Goal: Navigation & Orientation: Find specific page/section

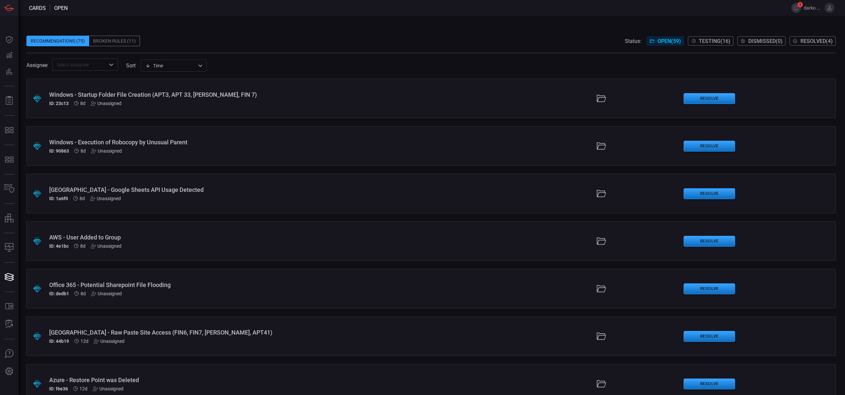
click at [247, 46] on div "Recommendations (75) Broken Rules (11) Status: Open ( 59 ) Testing ( 16 ) Dismi…" at bounding box center [430, 41] width 809 height 11
click at [285, 36] on div "Recommendations (75) Broken Rules (11) Status: Open ( 59 ) Testing ( 16 ) Dismi…" at bounding box center [430, 41] width 809 height 11
click at [236, 30] on span at bounding box center [430, 31] width 809 height 10
click at [313, 43] on div "Recommendations (75) Broken Rules (11) Status: Open ( 59 ) Testing ( 16 ) Dismi…" at bounding box center [430, 41] width 809 height 11
click at [227, 41] on div "Recommendations (75) Broken Rules (11) Status: Open ( 59 ) Testing ( 16 ) Dismi…" at bounding box center [430, 41] width 809 height 11
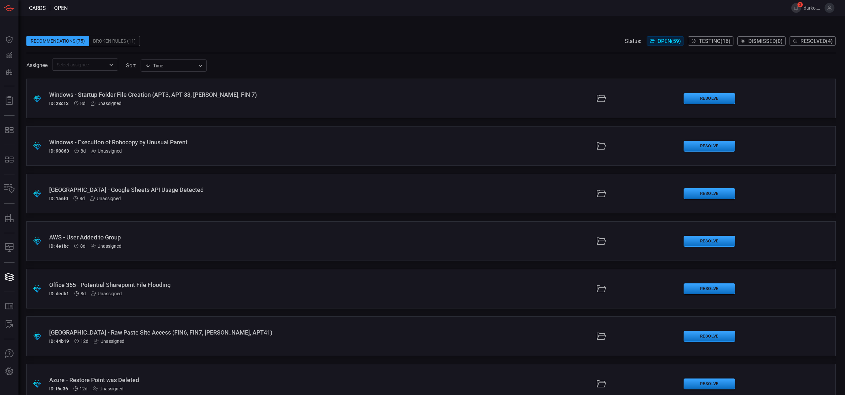
click at [227, 41] on div "Recommendations (75) Broken Rules (11) Status: Open ( 59 ) Testing ( 16 ) Dismi…" at bounding box center [430, 41] width 809 height 11
click at [221, 34] on span at bounding box center [430, 31] width 809 height 10
click at [280, 36] on div "Recommendations (75) Broken Rules (11) Status: Open ( 59 ) Testing ( 16 ) Dismi…" at bounding box center [430, 41] width 809 height 11
click at [187, 21] on div "Recommendations (75) Broken Rules (11) Status: Open ( 59 ) Testing ( 16 ) Dismi…" at bounding box center [431, 205] width 826 height 379
click at [271, 42] on div "Recommendations (75) Broken Rules (11) Status: Open ( 59 ) Testing ( 16 ) Dismi…" at bounding box center [430, 41] width 809 height 11
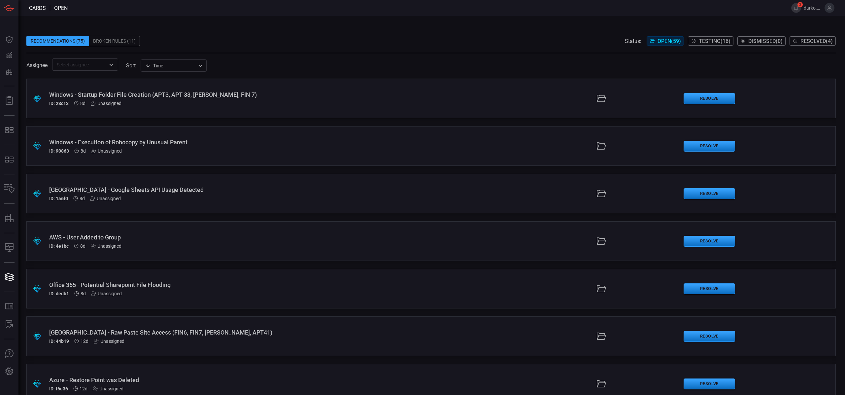
click at [218, 39] on div "Recommendations (75) Broken Rules (11) Status: Open ( 59 ) Testing ( 16 ) Dismi…" at bounding box center [430, 41] width 809 height 11
click at [213, 31] on span at bounding box center [430, 31] width 809 height 10
click at [832, 9] on icon at bounding box center [829, 8] width 6 height 6
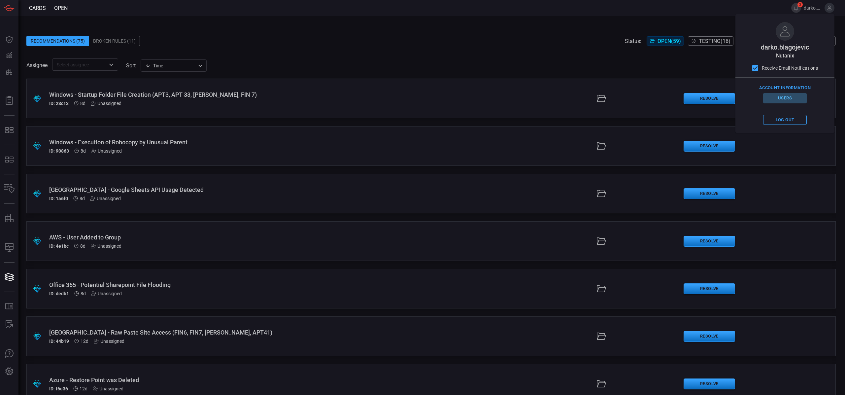
click at [790, 96] on button "Users" at bounding box center [785, 98] width 44 height 10
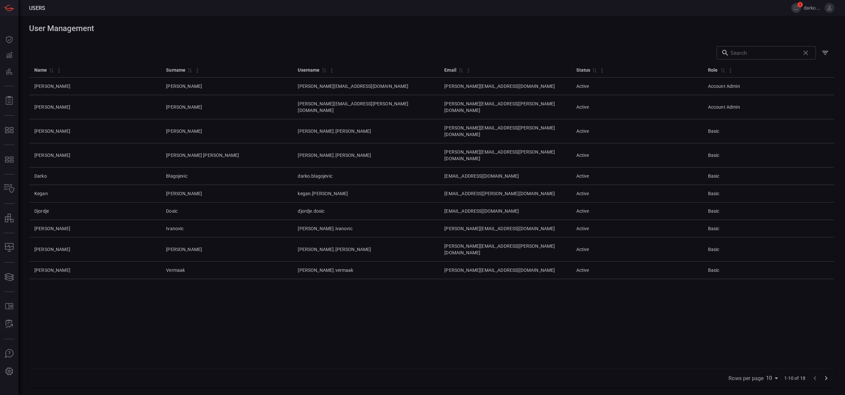
click at [129, 301] on div "Name 0 Surname 0 Username 0 Email 0 Status 0 Role 0 Scott Smith scott.smith2@nu…" at bounding box center [431, 215] width 805 height 306
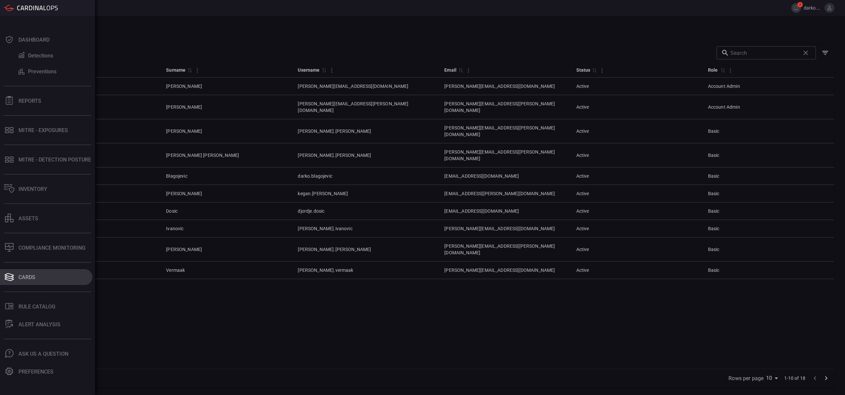
click at [48, 272] on button "Cards" at bounding box center [46, 277] width 92 height 16
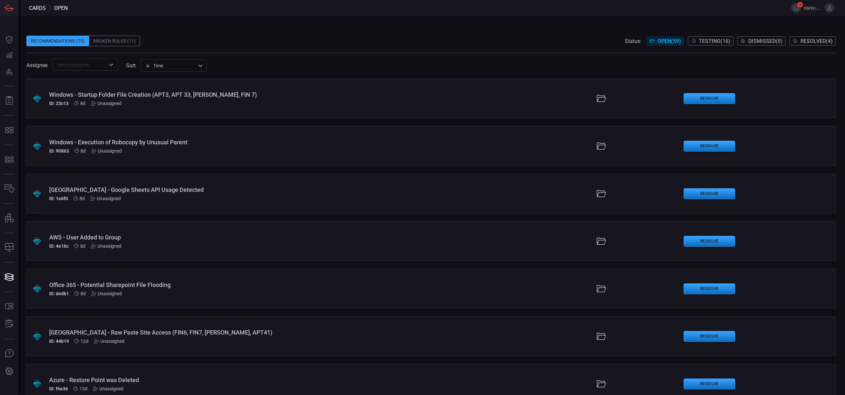
click at [826, 10] on icon at bounding box center [829, 8] width 6 height 6
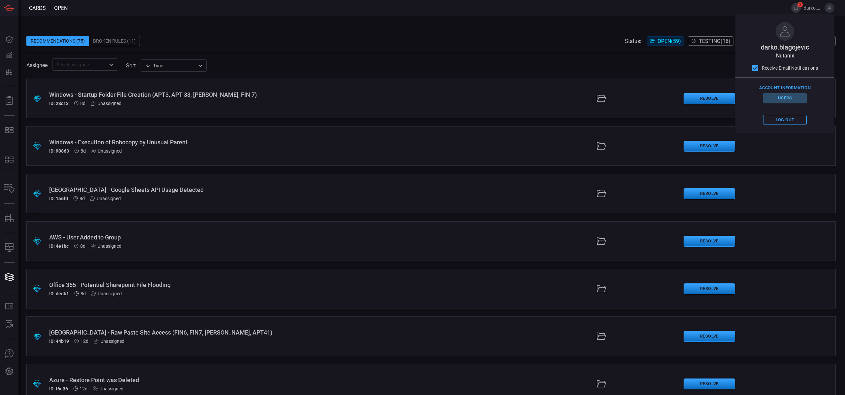
click at [781, 97] on button "Users" at bounding box center [785, 98] width 44 height 10
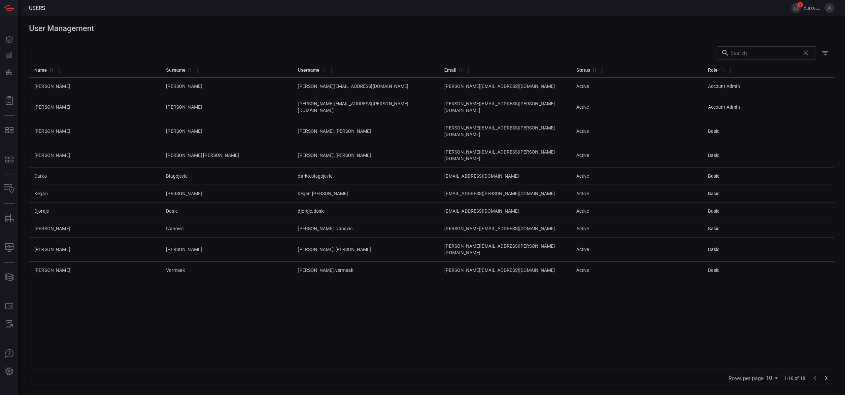
click at [552, 44] on div "​" at bounding box center [431, 53] width 805 height 18
click at [94, 342] on div "Name 0 Surname 0 Username 0 Email 0 Status 0 Role 0 Scott Smith scott.smith2@nu…" at bounding box center [431, 215] width 805 height 306
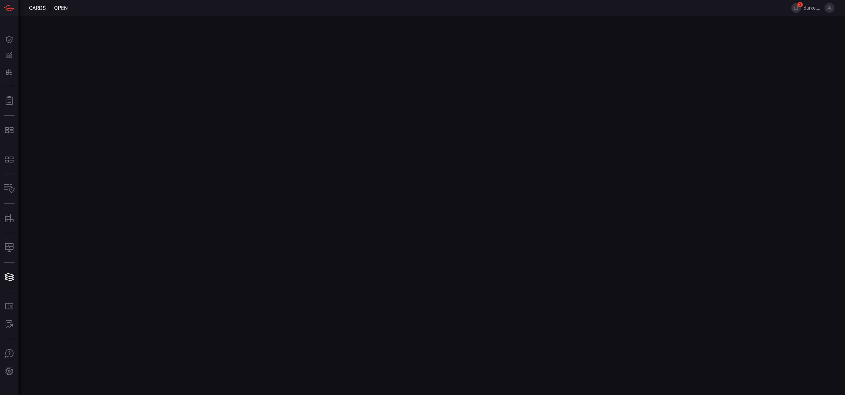
click at [824, 10] on span "darko.blagojevic" at bounding box center [818, 8] width 31 height 10
click at [832, 10] on button at bounding box center [829, 8] width 10 height 10
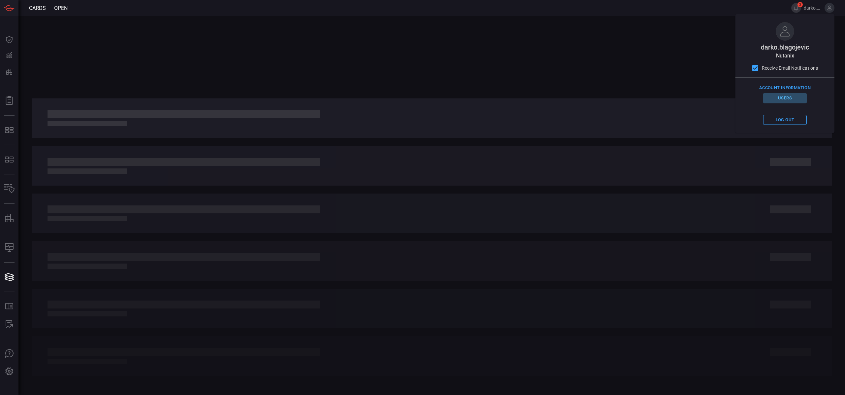
click at [786, 100] on button "Users" at bounding box center [785, 98] width 44 height 10
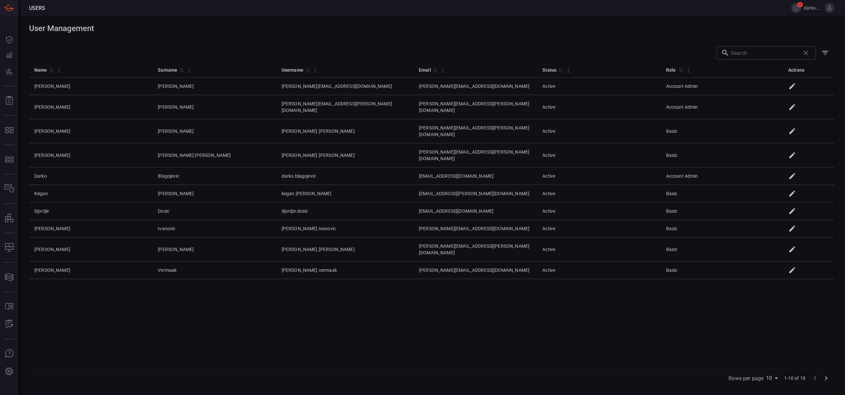
drag, startPoint x: 165, startPoint y: 284, endPoint x: 135, endPoint y: 289, distance: 30.2
click at [164, 284] on div "Name 0 Surname 0 Username 0 Email 0 Status 0 Role 0 Actions [PERSON_NAME] [PERS…" at bounding box center [431, 215] width 805 height 306
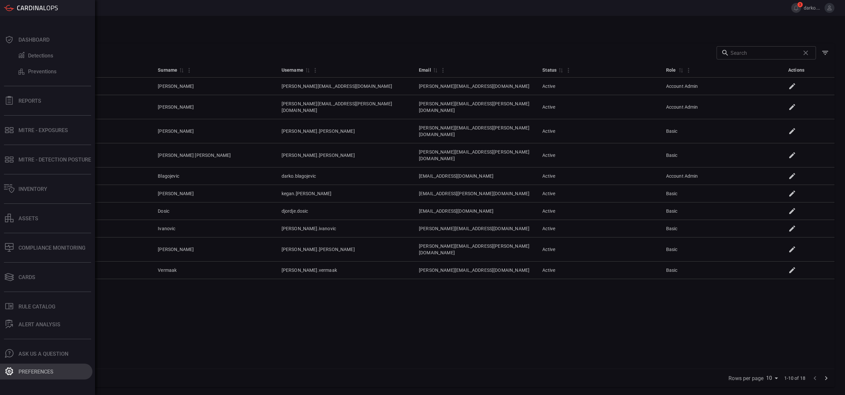
click at [17, 374] on button "Preferences" at bounding box center [46, 371] width 92 height 16
